Goal: Task Accomplishment & Management: Manage account settings

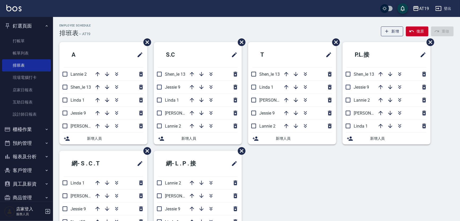
click at [293, 32] on div "Employee Schedule 排班表 — AT19 新增 復原 重做" at bounding box center [256, 30] width 394 height 13
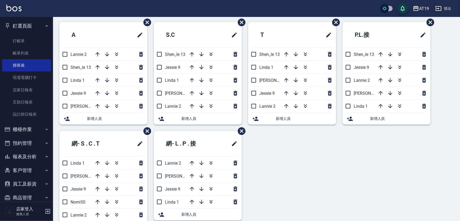
scroll to position [40, 0]
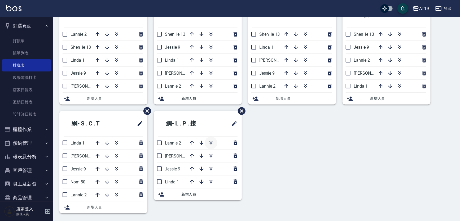
click at [210, 140] on icon "button" at bounding box center [211, 143] width 6 height 6
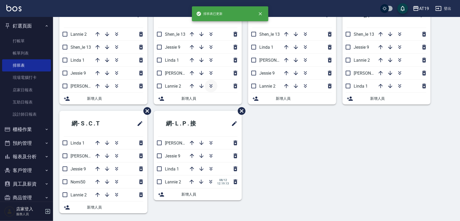
click at [210, 85] on icon "button" at bounding box center [211, 86] width 6 height 6
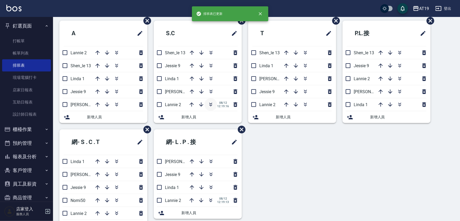
scroll to position [0, 0]
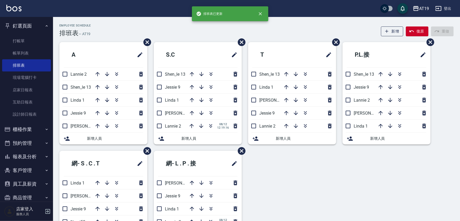
click at [153, 30] on div "Employee Schedule 排班表 — AT19 新增 復原 重做" at bounding box center [256, 30] width 394 height 13
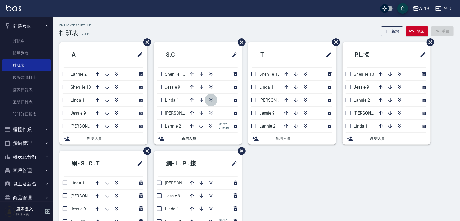
click at [211, 97] on icon "button" at bounding box center [211, 100] width 6 height 6
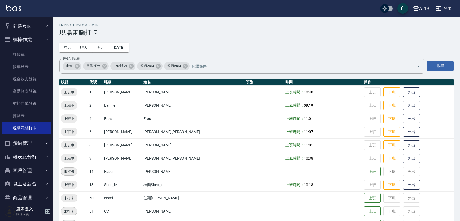
scroll to position [29, 0]
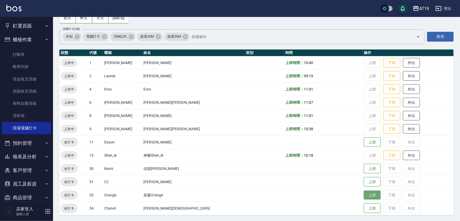
click at [364, 197] on button "上班" at bounding box center [372, 195] width 17 height 9
click at [27, 39] on button "櫃檯作業" at bounding box center [26, 40] width 49 height 14
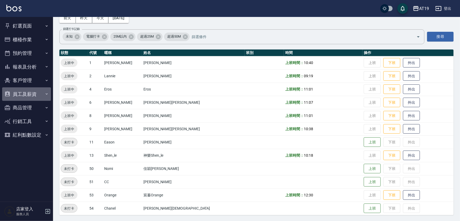
drag, startPoint x: 413, startPoint y: 2, endPoint x: 28, endPoint y: 95, distance: 396.4
click at [28, 95] on button "員工及薪資" at bounding box center [26, 94] width 49 height 14
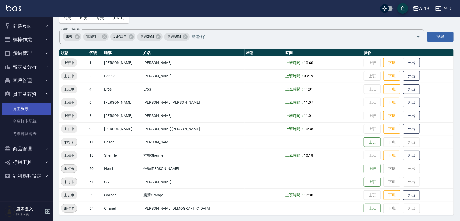
click at [28, 108] on link "員工列表" at bounding box center [26, 109] width 49 height 12
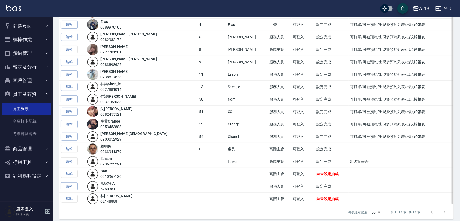
scroll to position [79, 0]
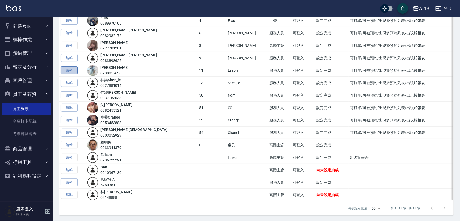
click at [67, 71] on link "編輯" at bounding box center [69, 71] width 17 height 8
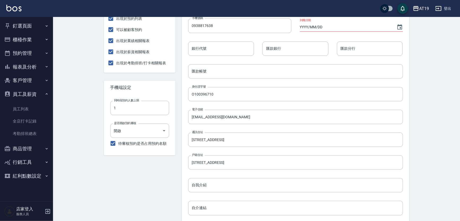
scroll to position [201, 0]
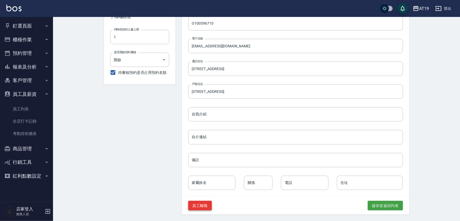
click at [202, 207] on button "員工離職" at bounding box center [200, 206] width 24 height 10
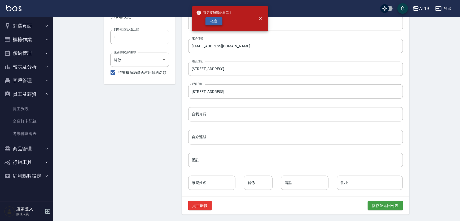
click at [215, 22] on button "確定" at bounding box center [213, 21] width 17 height 8
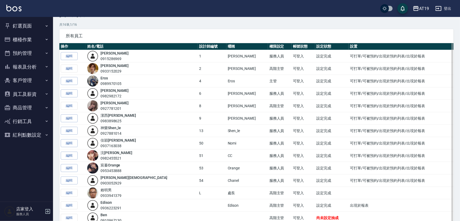
scroll to position [18, 0]
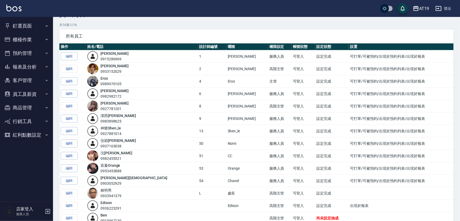
click at [111, 23] on p "共 16 筆, 1 / 16" at bounding box center [256, 25] width 394 height 5
click at [27, 27] on button "釘選頁面" at bounding box center [26, 26] width 49 height 14
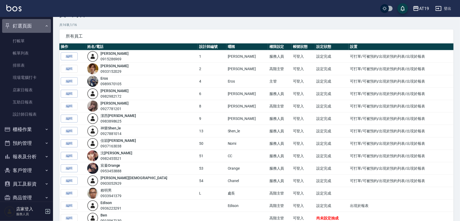
click at [28, 27] on button "釘選頁面" at bounding box center [26, 26] width 49 height 14
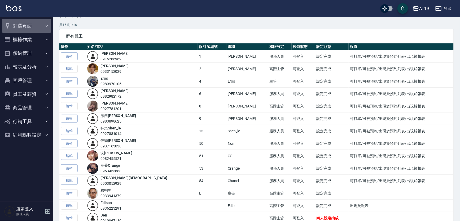
click at [23, 26] on button "釘選頁面" at bounding box center [26, 26] width 49 height 14
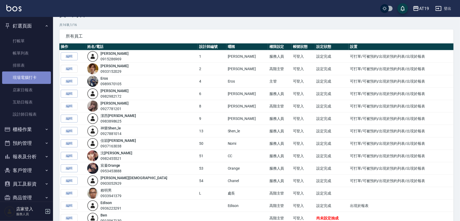
click at [27, 77] on link "現場電腦打卡" at bounding box center [26, 78] width 49 height 12
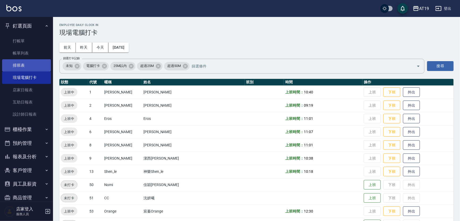
click at [27, 69] on link "排班表" at bounding box center [26, 65] width 49 height 12
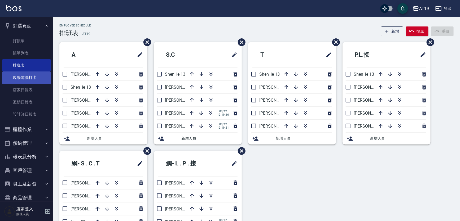
click at [27, 75] on link "現場電腦打卡" at bounding box center [26, 78] width 49 height 12
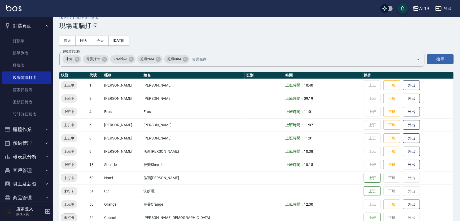
scroll to position [16, 0]
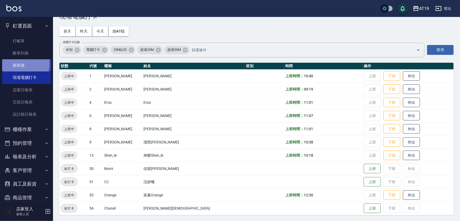
click at [19, 63] on link "排班表" at bounding box center [26, 65] width 49 height 12
